Goal: Task Accomplishment & Management: Manage account settings

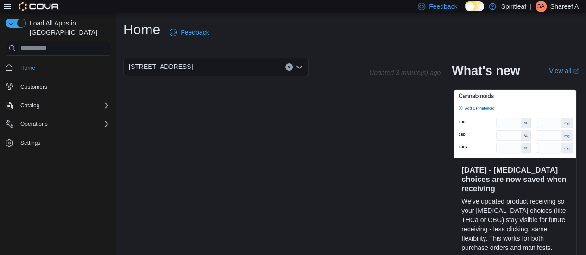
click at [8, 6] on icon at bounding box center [7, 7] width 7 height 6
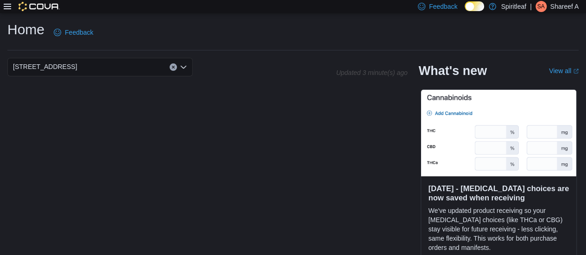
click at [8, 6] on icon at bounding box center [7, 7] width 7 height 6
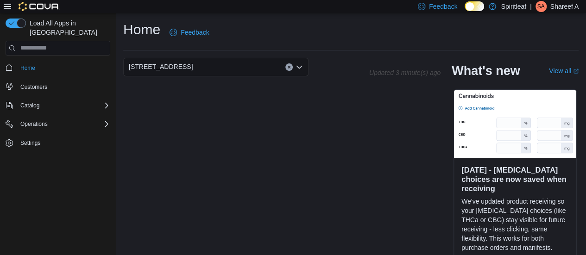
click at [87, 1] on div "Feedback Dark Mode Spiritleaf | SA Shareef A" at bounding box center [293, 6] width 586 height 13
click at [9, 5] on icon at bounding box center [7, 6] width 7 height 7
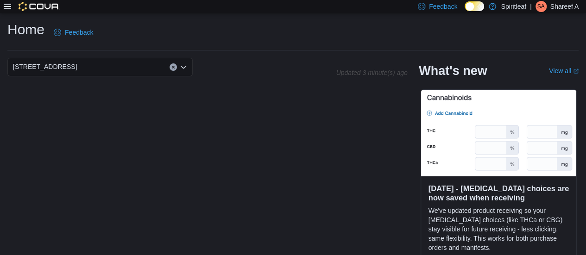
click at [9, 5] on icon at bounding box center [7, 6] width 7 height 7
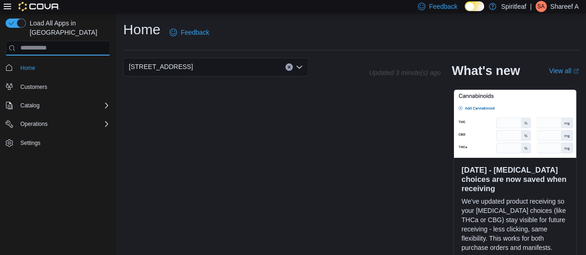
click at [53, 43] on input "search" at bounding box center [58, 48] width 105 height 15
type input "***"
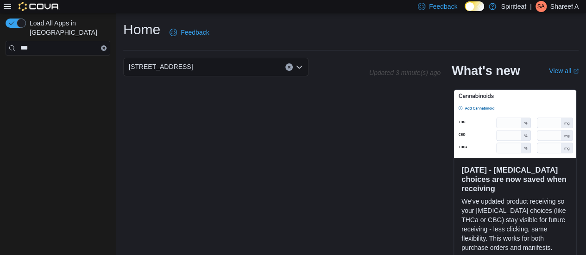
click at [254, 72] on div "570 - Spiritleaf Taunton Rd E (Oshawa)" at bounding box center [215, 67] width 185 height 19
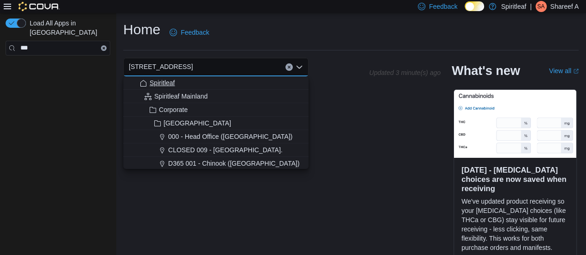
click at [224, 89] on button "Spiritleaf" at bounding box center [215, 82] width 185 height 13
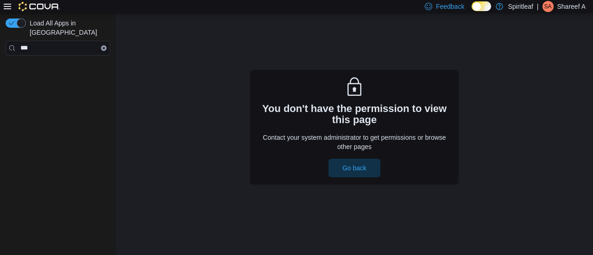
click at [563, 9] on p "Shareef A" at bounding box center [571, 6] width 29 height 11
click at [518, 90] on span "Sign Out" at bounding box center [525, 86] width 25 height 9
